Goal: Task Accomplishment & Management: Use online tool/utility

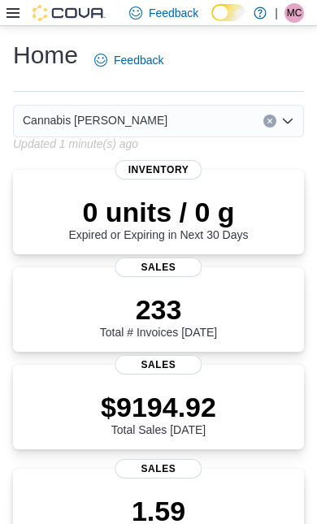
click at [12, 18] on icon at bounding box center [12, 13] width 13 height 10
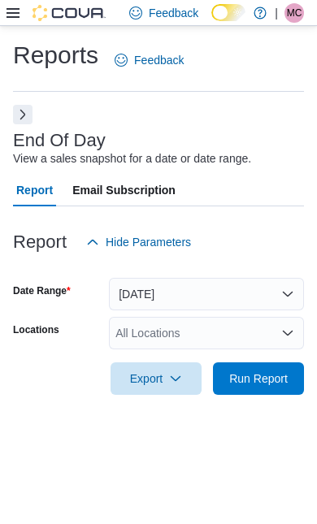
scroll to position [36, 0]
click at [276, 362] on span "Run Report" at bounding box center [257, 378] width 71 height 32
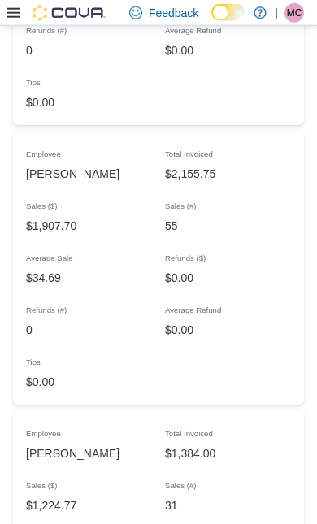
scroll to position [2069, 0]
